Goal: Task Accomplishment & Management: Manage account settings

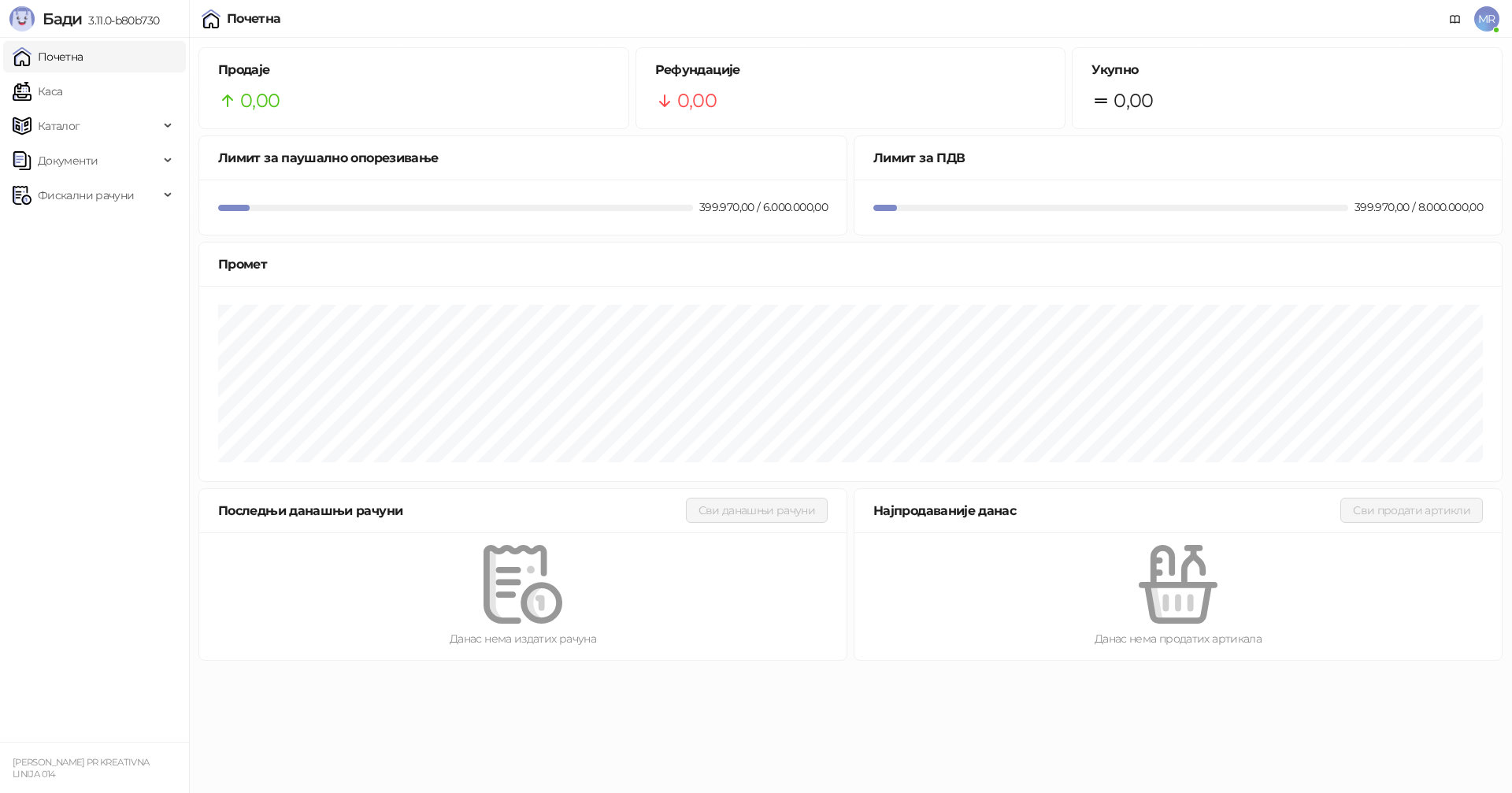
click at [1493, 22] on span "MR" at bounding box center [1487, 19] width 25 height 25
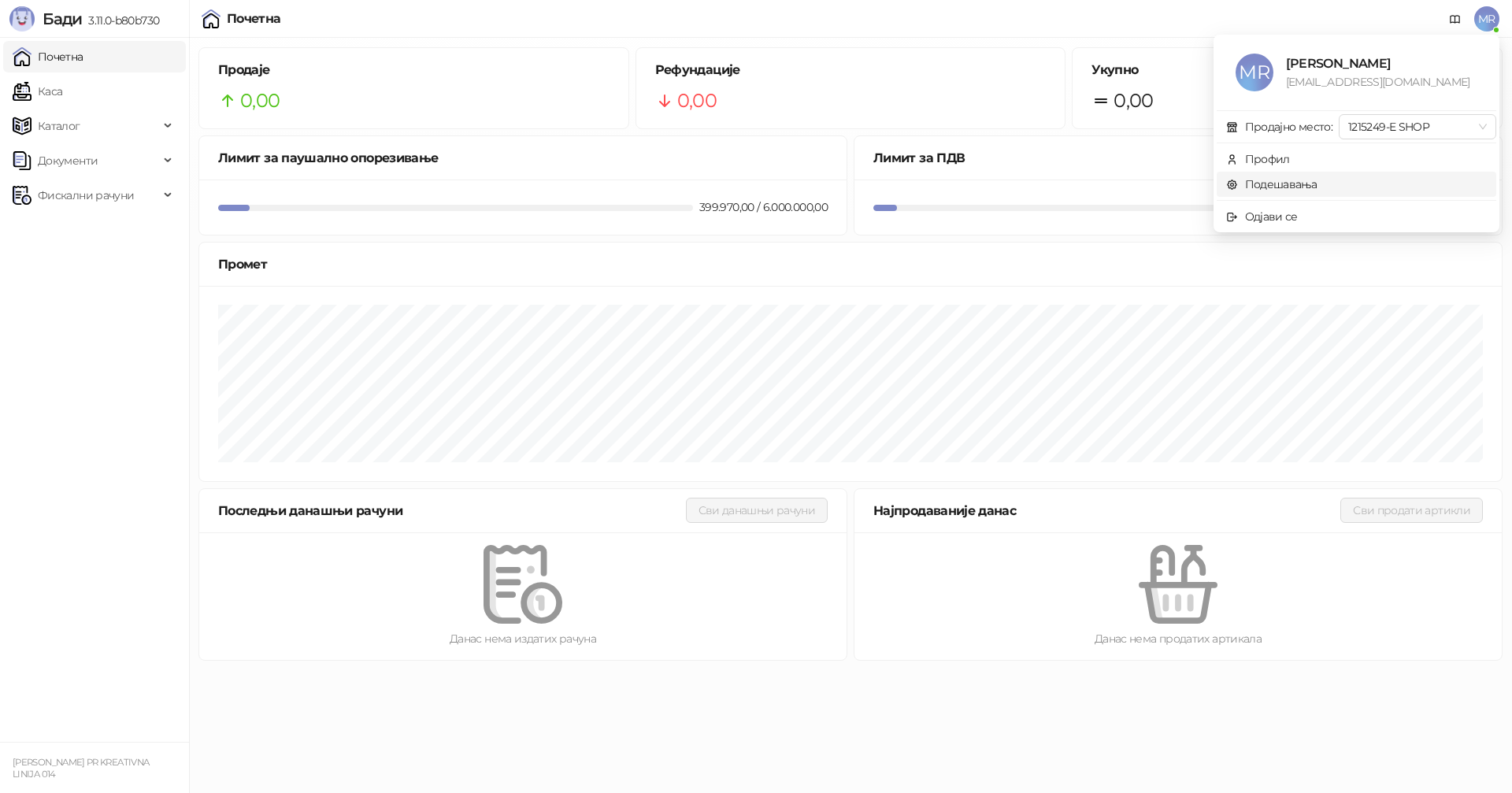
click at [1276, 177] on link "Подешавања" at bounding box center [1271, 184] width 91 height 14
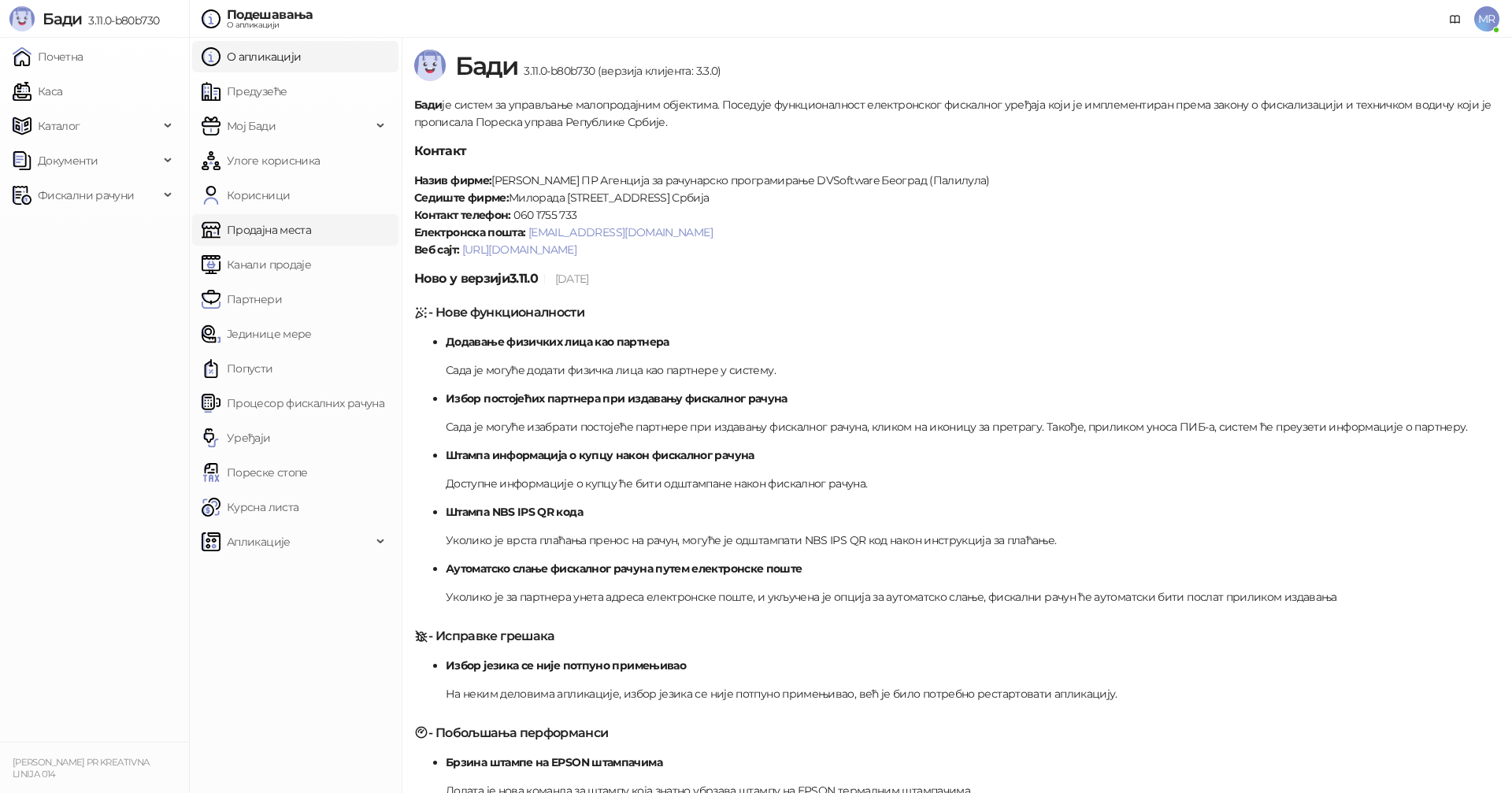
click at [245, 230] on link "Продајна места" at bounding box center [256, 230] width 109 height 32
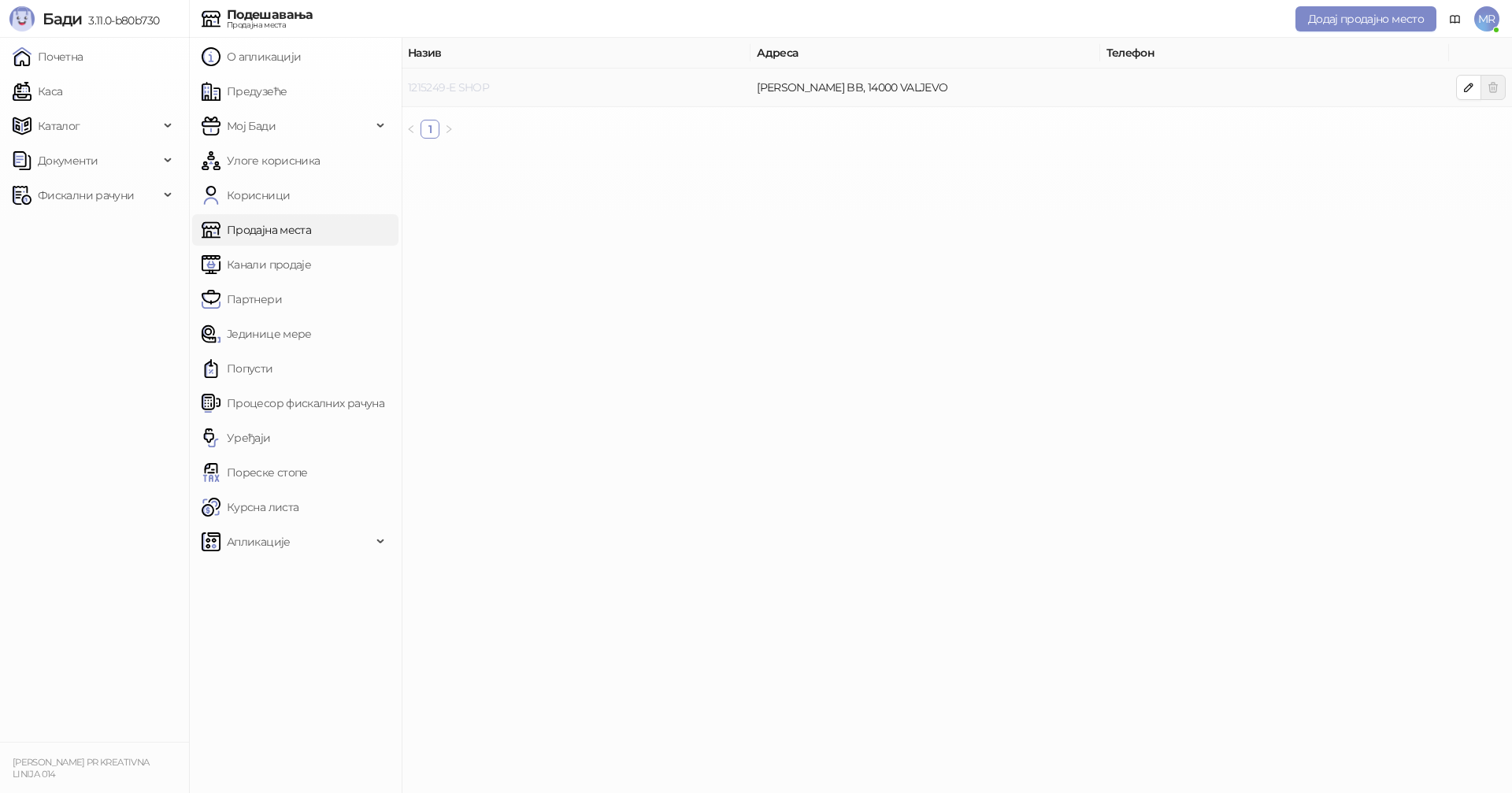
click at [442, 89] on link "1215249-E SHOP" at bounding box center [448, 87] width 81 height 14
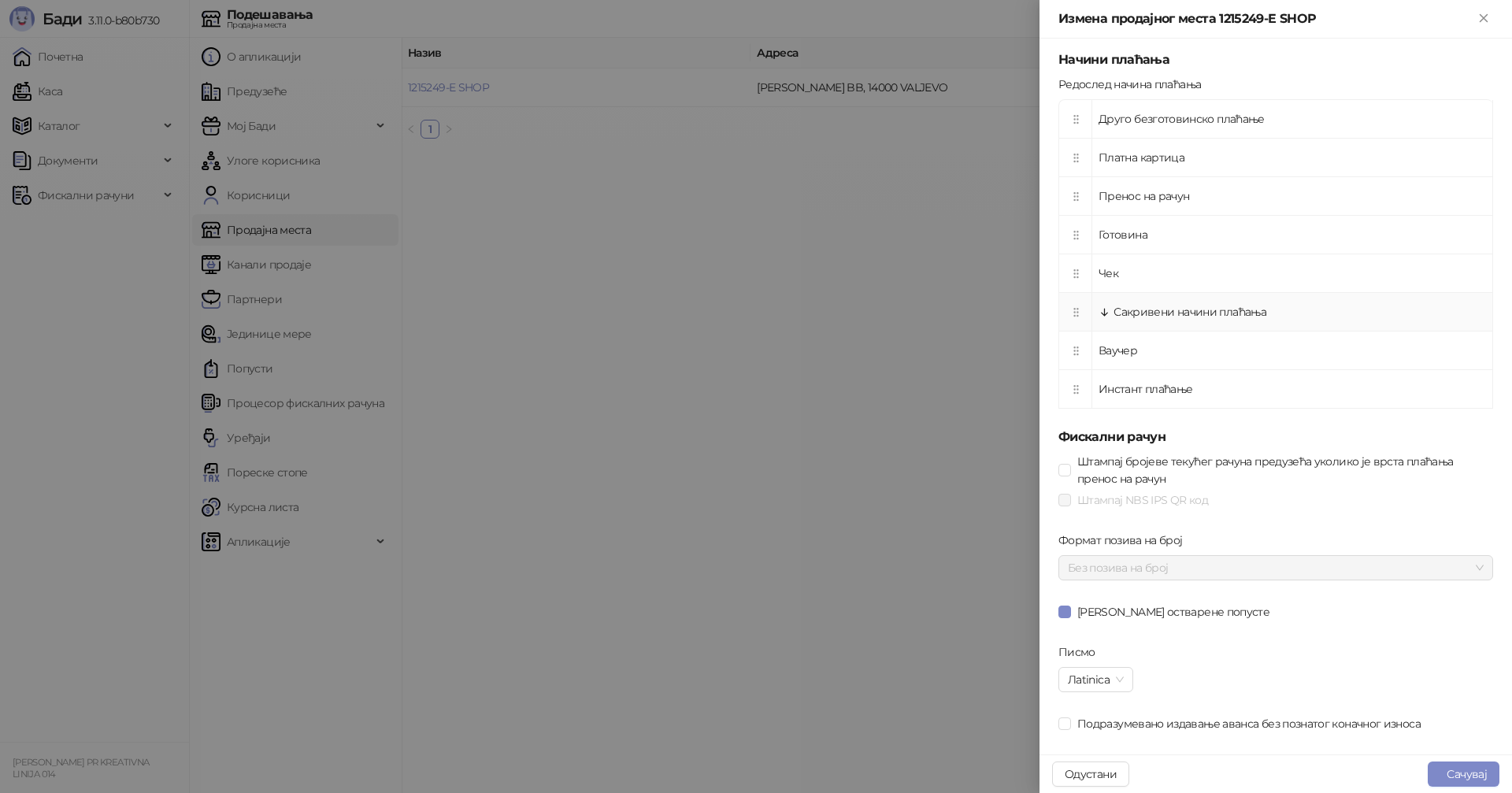
scroll to position [656, 0]
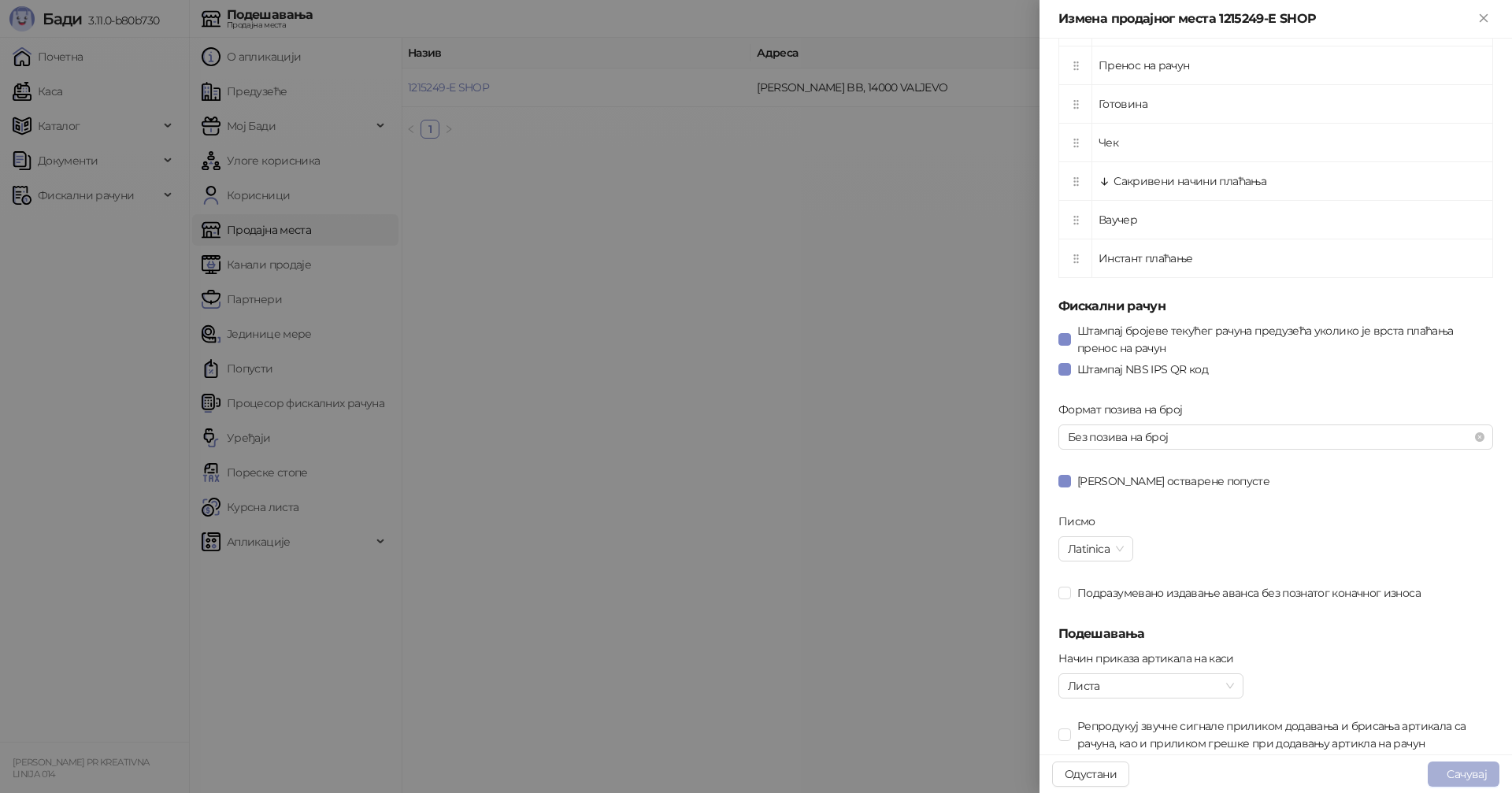
click at [1458, 768] on button "Сачувај" at bounding box center [1464, 774] width 72 height 25
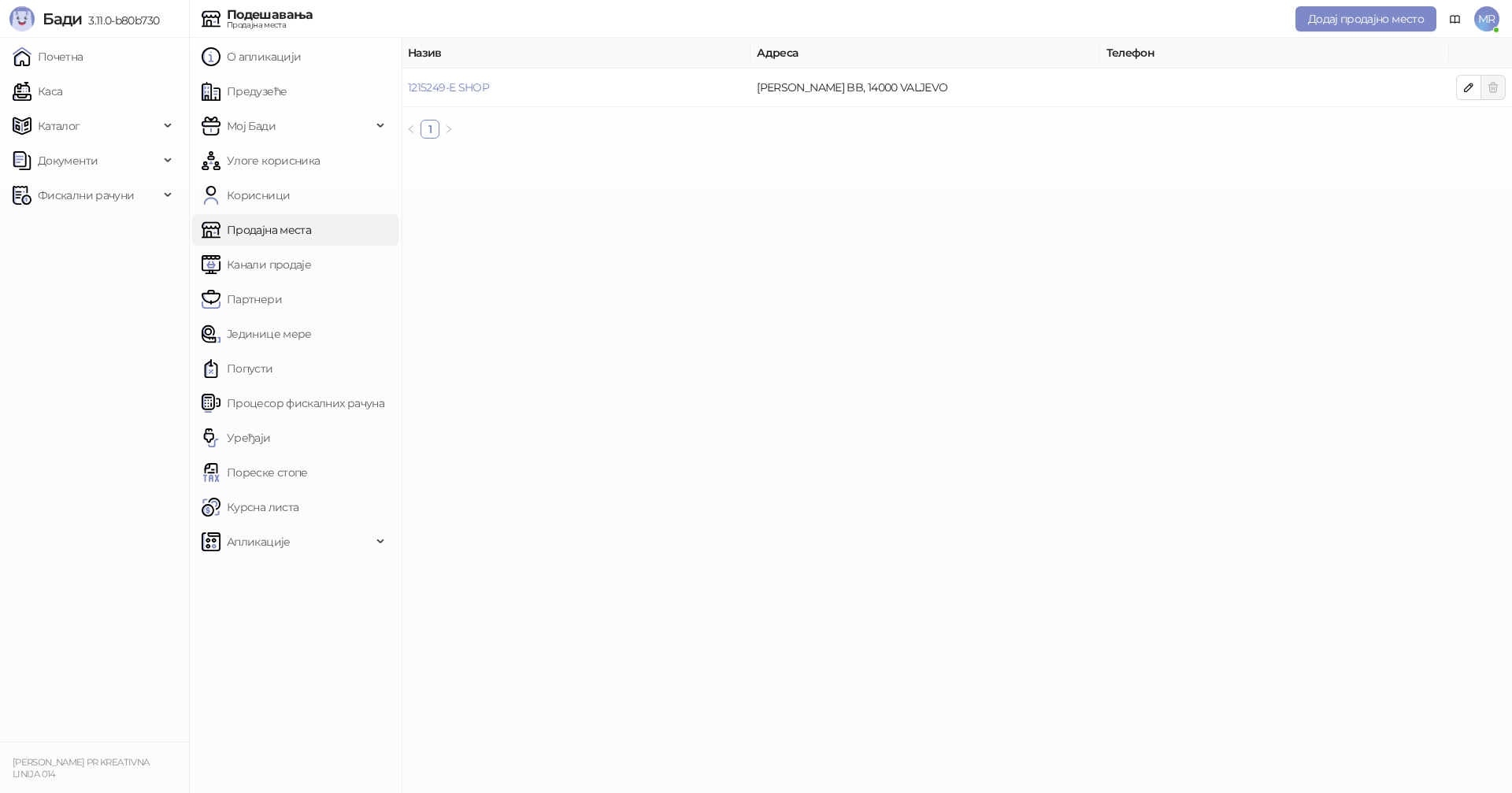
click at [1489, 7] on span "MR" at bounding box center [1487, 19] width 25 height 25
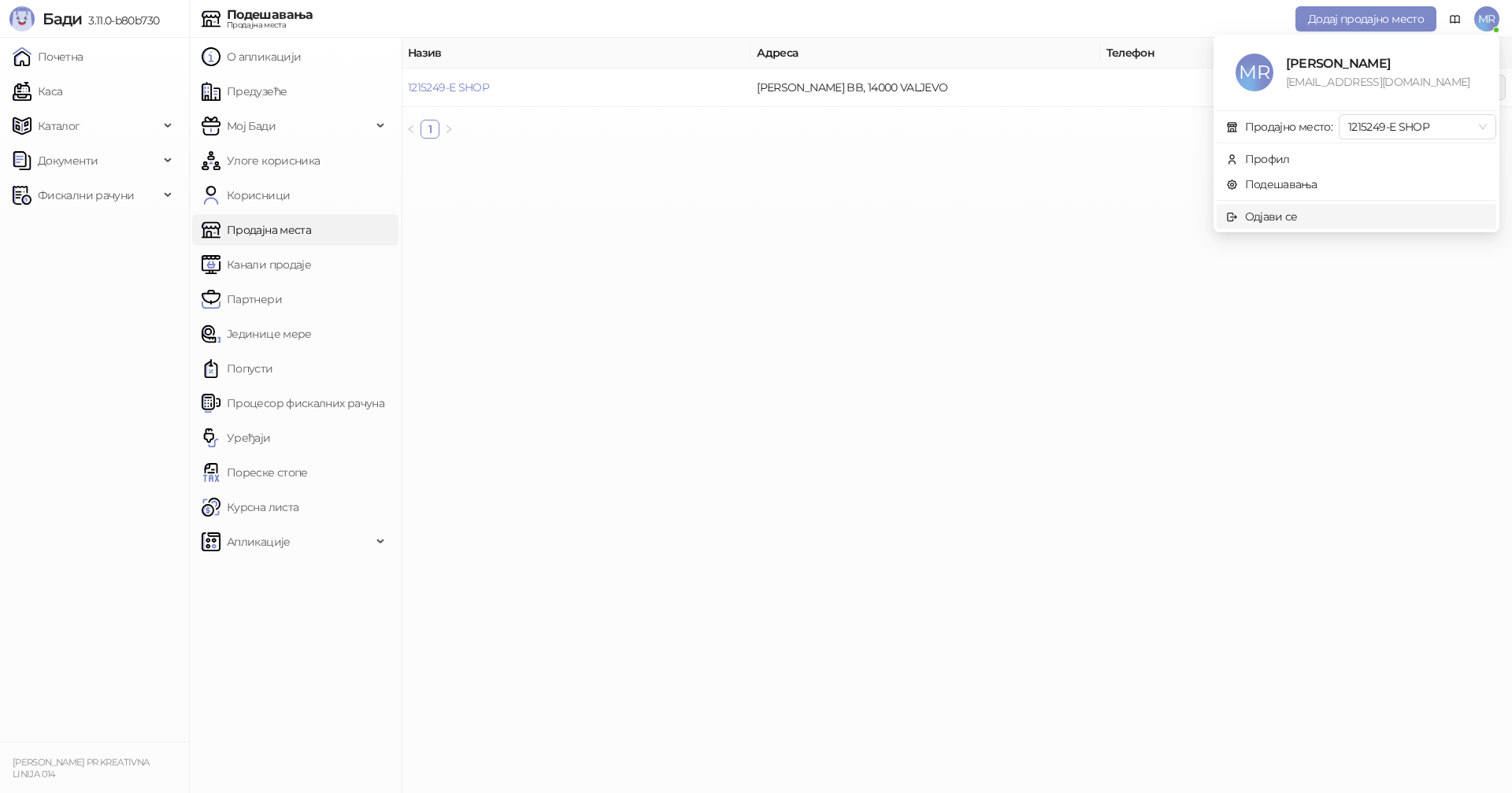
click at [1283, 219] on div "Одјави се" at bounding box center [1271, 216] width 53 height 18
